Goal: Find specific page/section: Find specific page/section

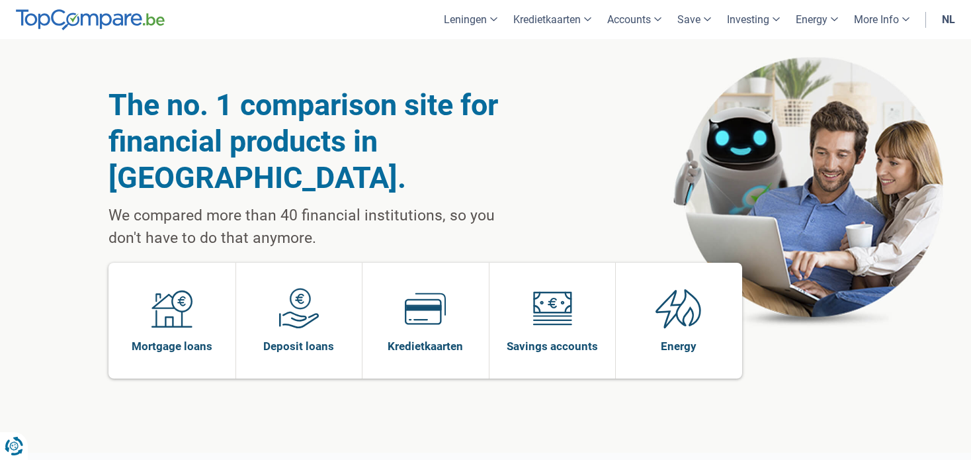
click at [626, 93] on div "The no. 1 comparison site for financial products in Belgium. We compared more t…" at bounding box center [485, 245] width 754 height 413
click at [949, 14] on link "nl" at bounding box center [948, 19] width 29 height 39
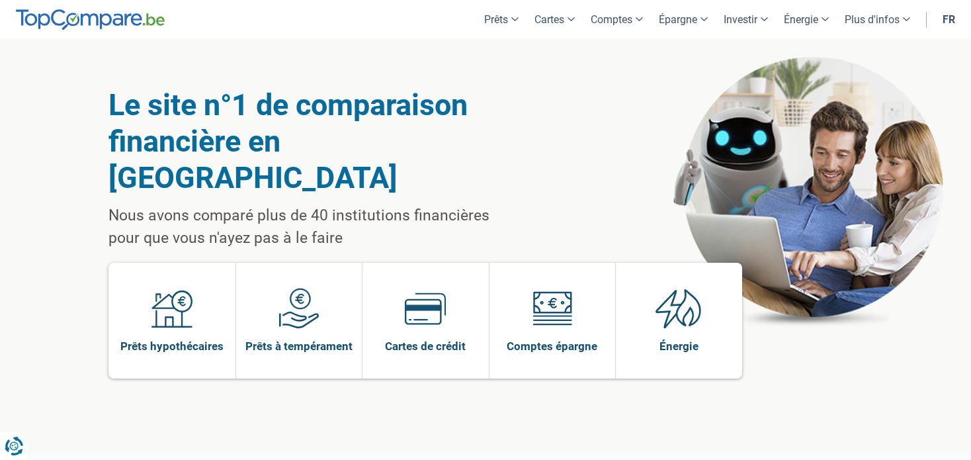
click at [951, 27] on link "fr" at bounding box center [949, 19] width 28 height 39
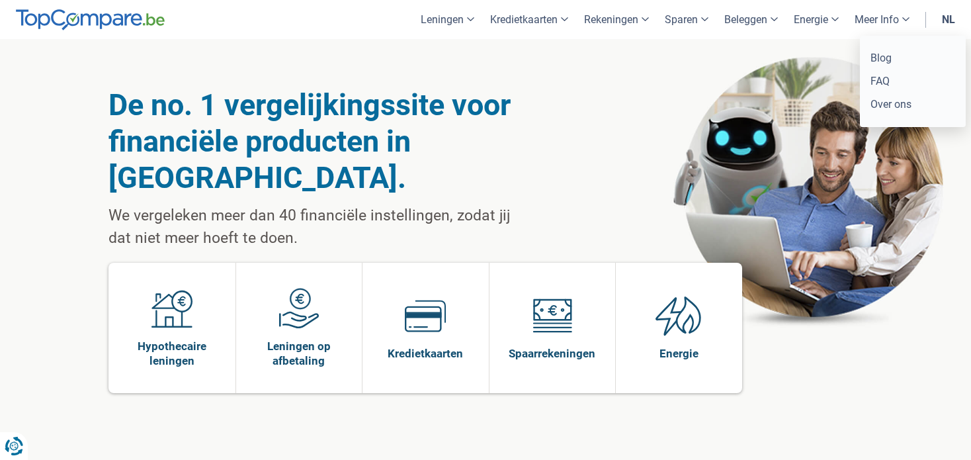
click at [896, 20] on link "Meer Info" at bounding box center [882, 19] width 71 height 39
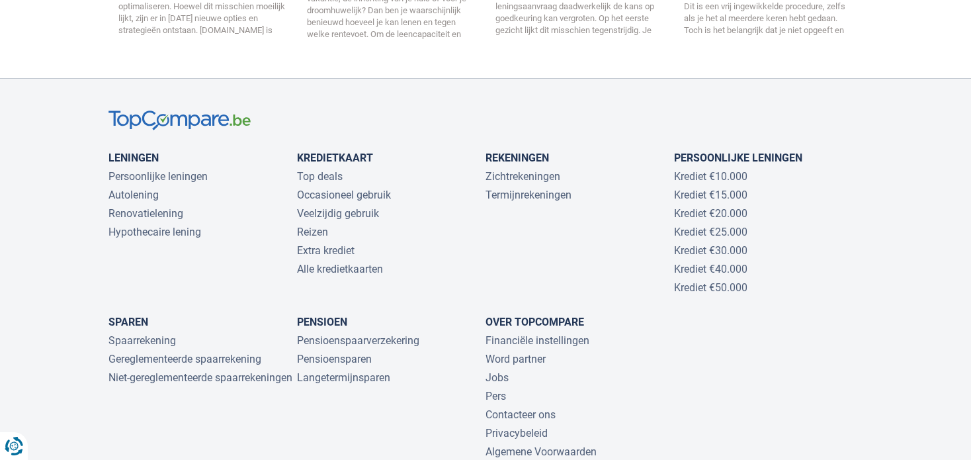
scroll to position [2848, 0]
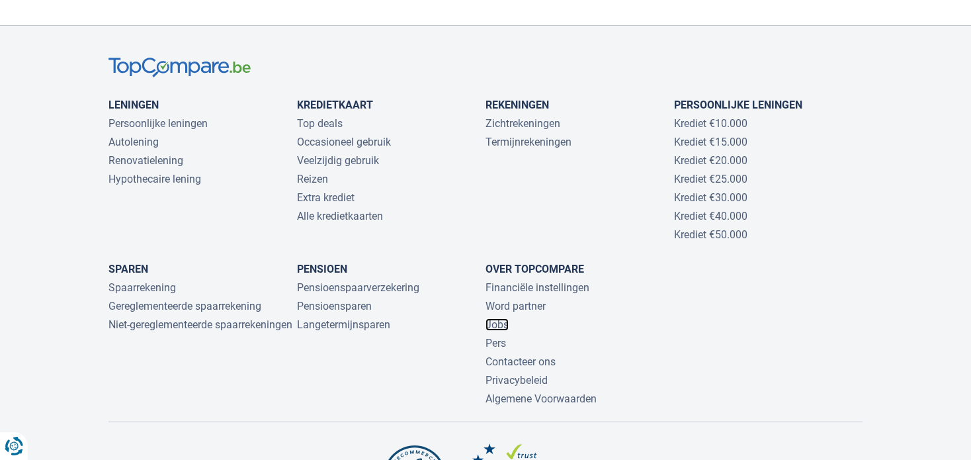
click at [497, 318] on link "Jobs" at bounding box center [497, 324] width 23 height 13
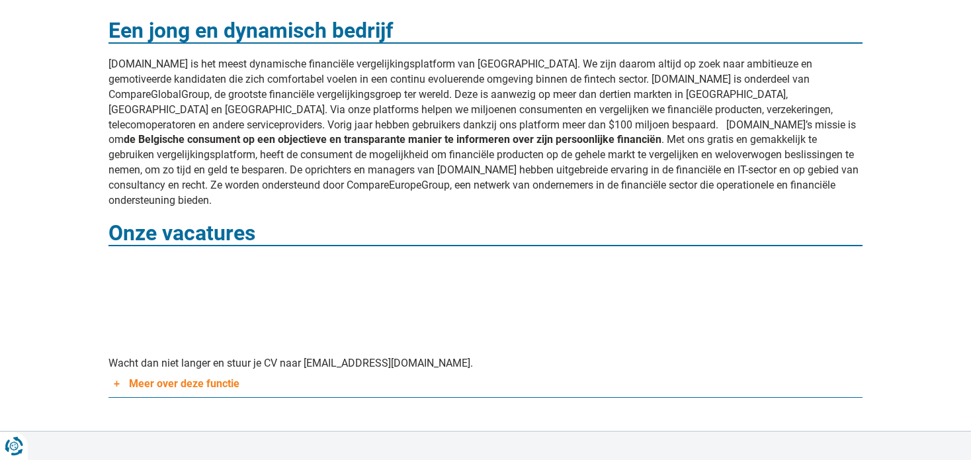
scroll to position [66, 0]
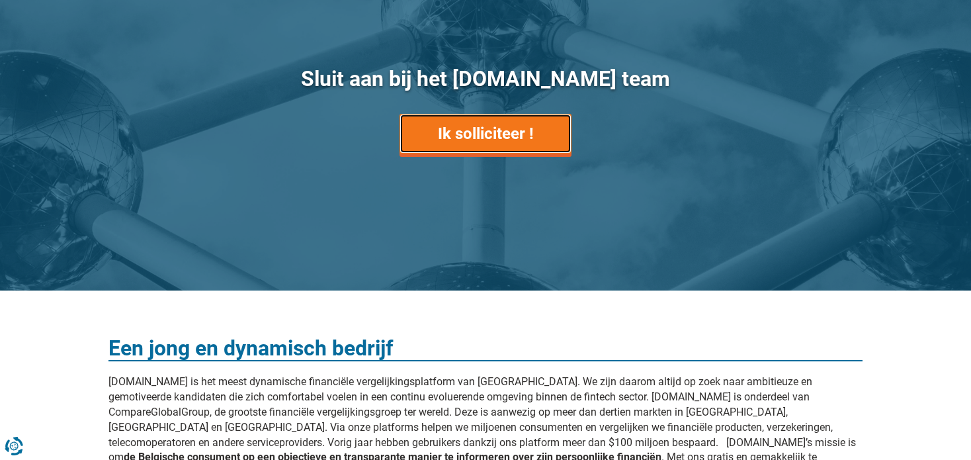
click at [497, 141] on link "Ik solliciteer !" at bounding box center [486, 134] width 172 height 40
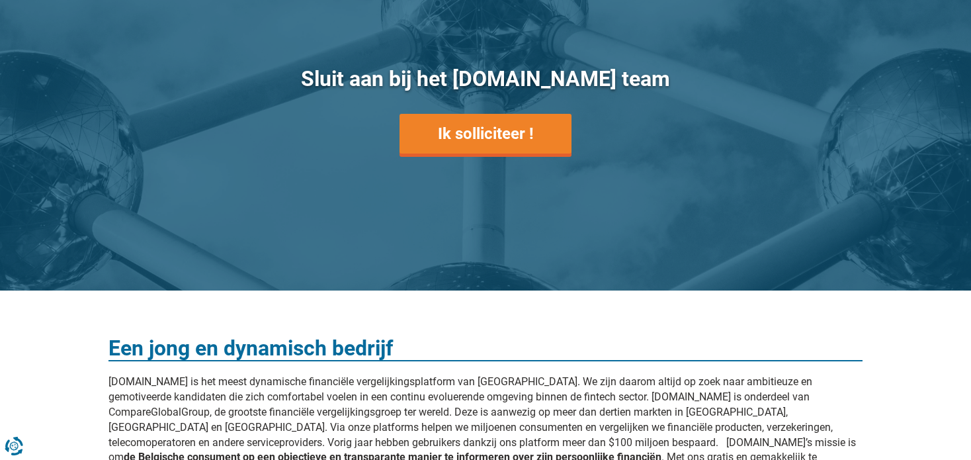
click at [753, 273] on div "Sluit aan bij het [DOMAIN_NAME] team Ik solliciteer !" at bounding box center [485, 132] width 971 height 318
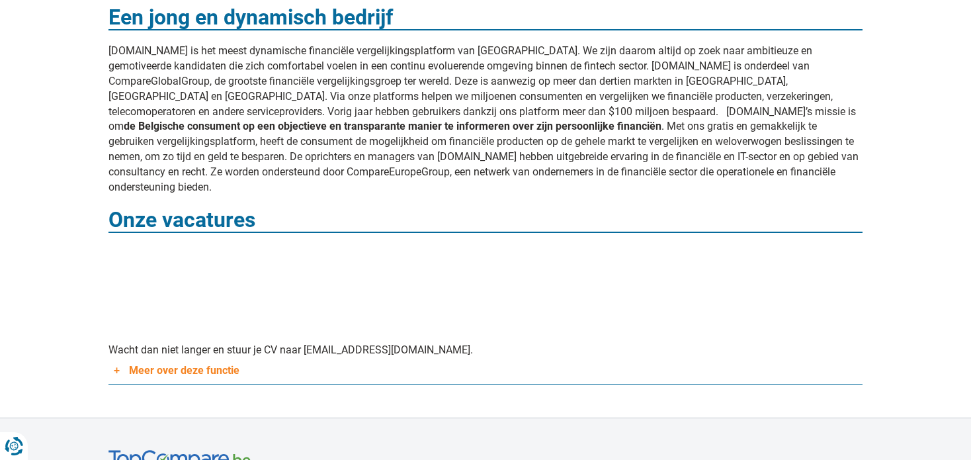
scroll to position [728, 0]
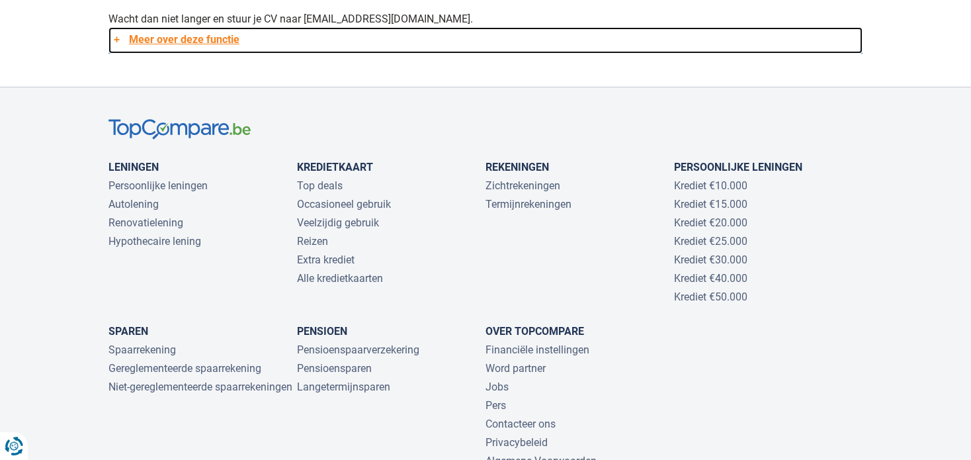
click at [169, 29] on link "Meer over deze functie" at bounding box center [485, 40] width 754 height 26
